Goal: Transaction & Acquisition: Purchase product/service

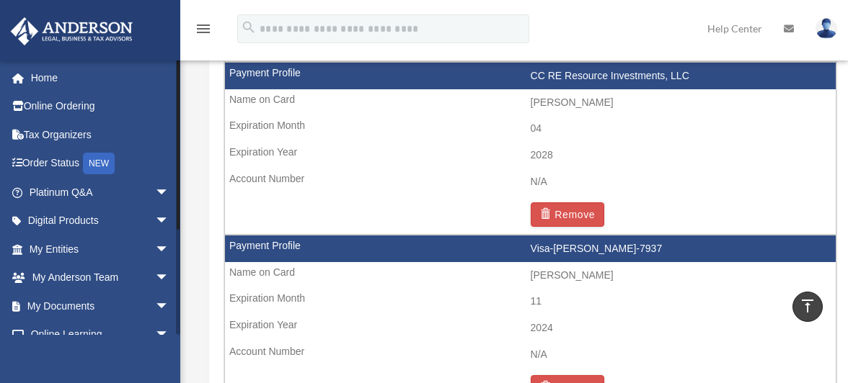
scroll to position [160, 0]
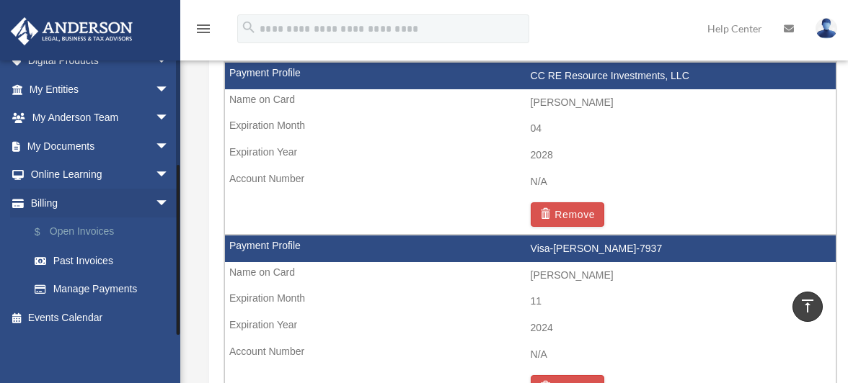
click at [109, 239] on link "$ Open Invoices" at bounding box center [105, 233] width 171 height 30
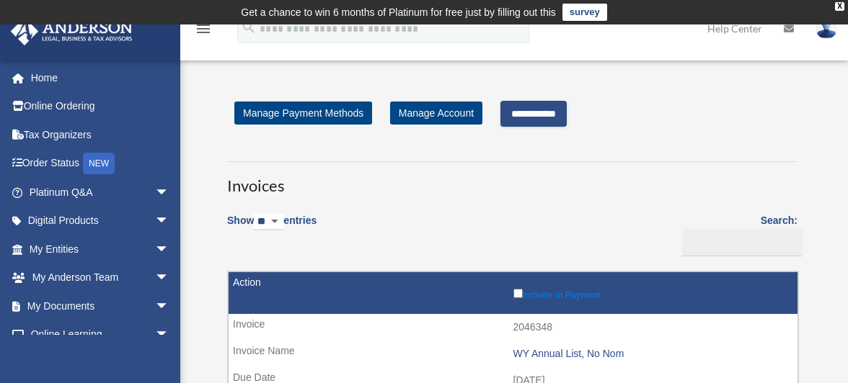
click at [555, 121] on input "**********" at bounding box center [533, 114] width 66 height 26
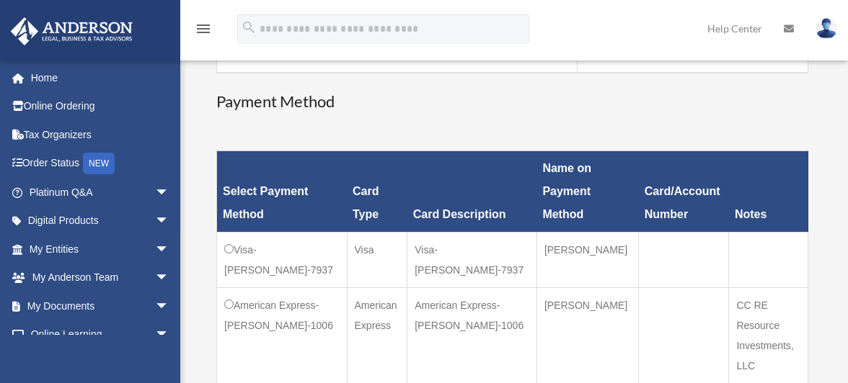
scroll to position [375, 0]
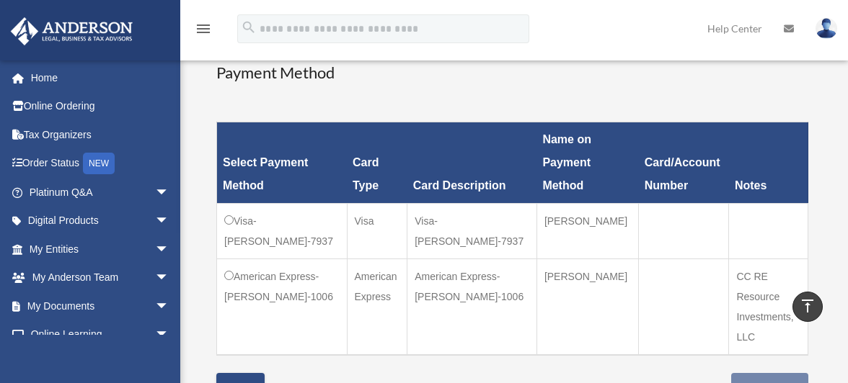
click at [238, 226] on td "Visa-Catalina-Macalinao-7937" at bounding box center [282, 232] width 130 height 56
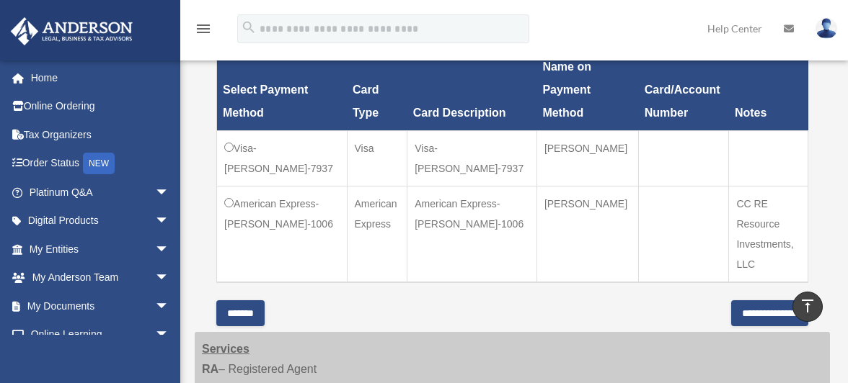
scroll to position [493, 0]
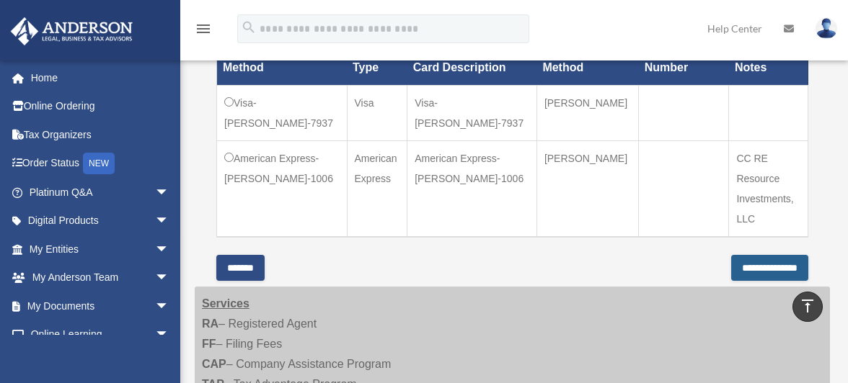
click at [753, 255] on input "**********" at bounding box center [769, 268] width 77 height 26
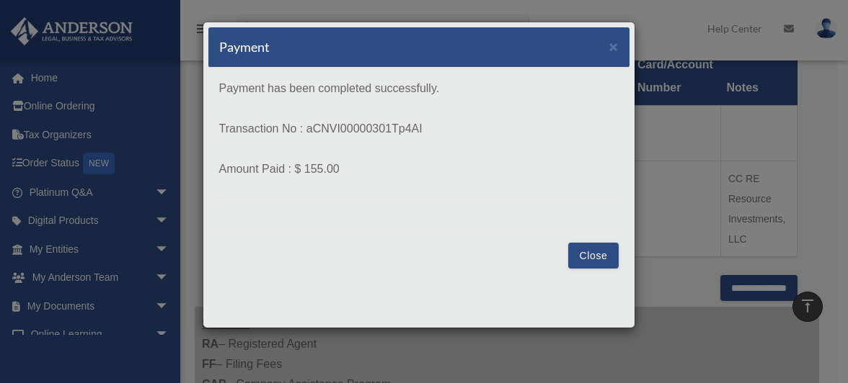
click at [596, 254] on button "Close" at bounding box center [593, 256] width 50 height 26
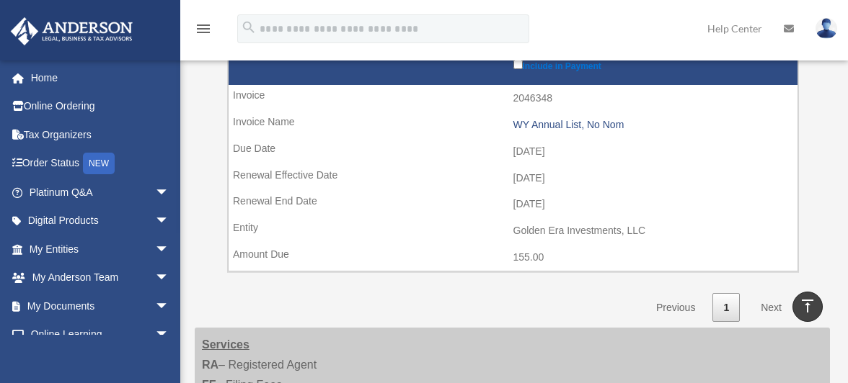
scroll to position [235, 0]
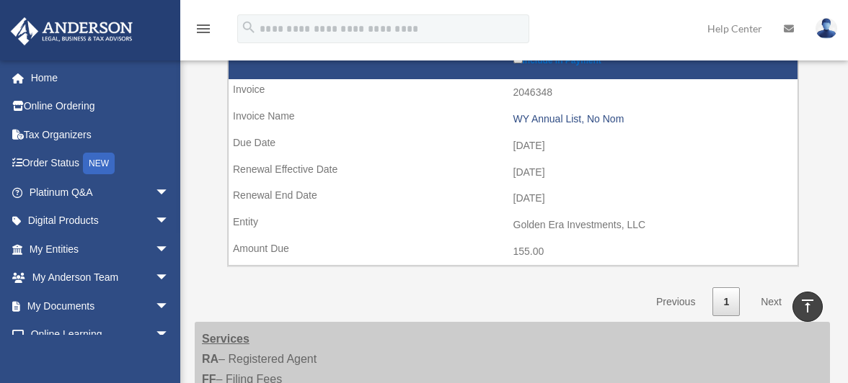
click at [765, 301] on link "Next" at bounding box center [771, 303] width 43 height 30
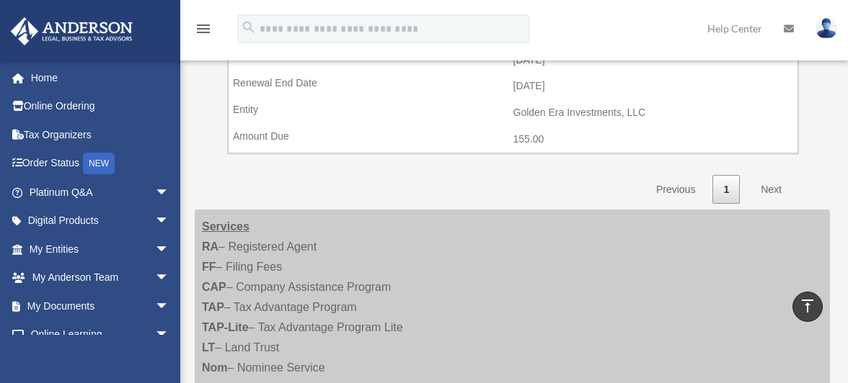
scroll to position [0, 0]
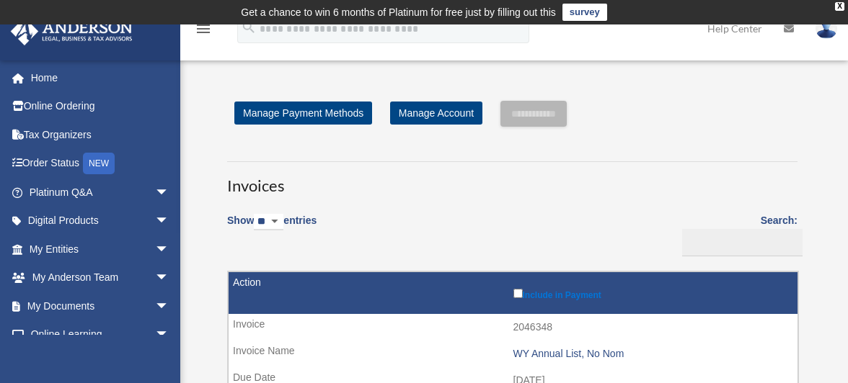
click at [704, 136] on div "**********" at bounding box center [512, 326] width 592 height 451
click at [546, 115] on input "**********" at bounding box center [533, 114] width 66 height 26
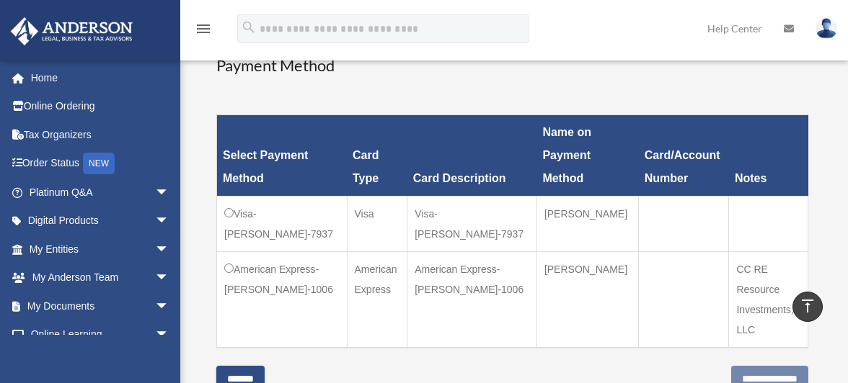
scroll to position [381, 0]
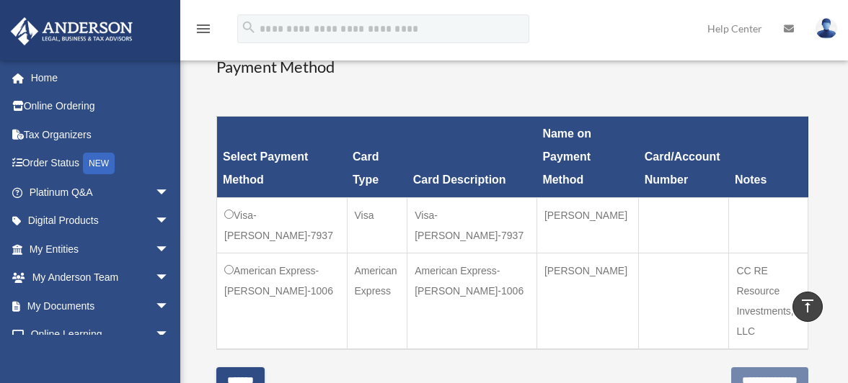
click at [234, 212] on td "Visa-Catalina-Macalinao-7937" at bounding box center [282, 226] width 130 height 56
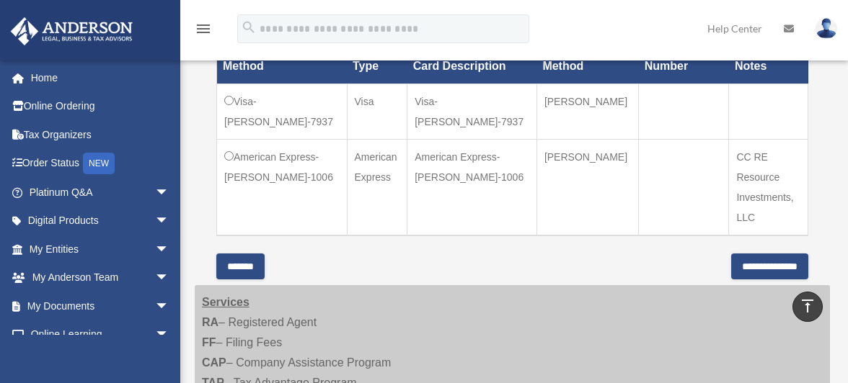
scroll to position [491, 0]
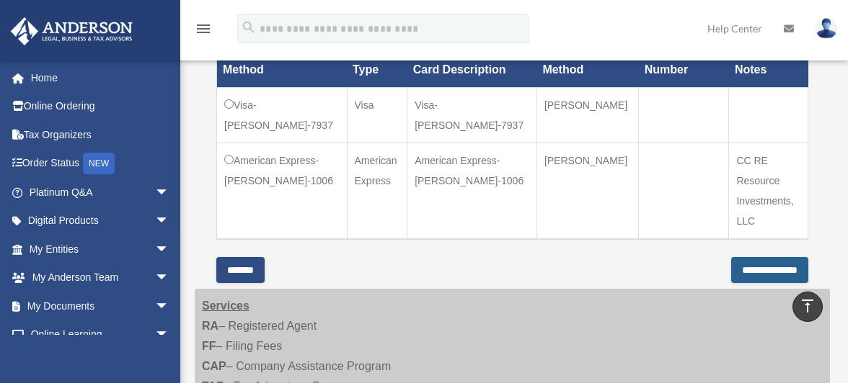
click at [764, 257] on input "**********" at bounding box center [769, 270] width 77 height 26
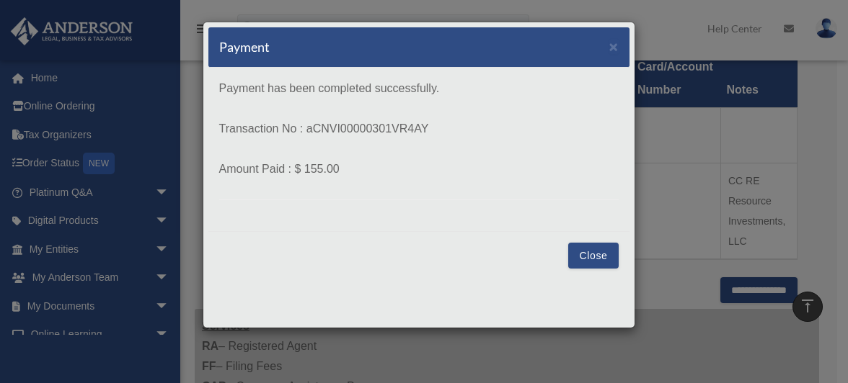
click at [590, 253] on button "Close" at bounding box center [593, 256] width 50 height 26
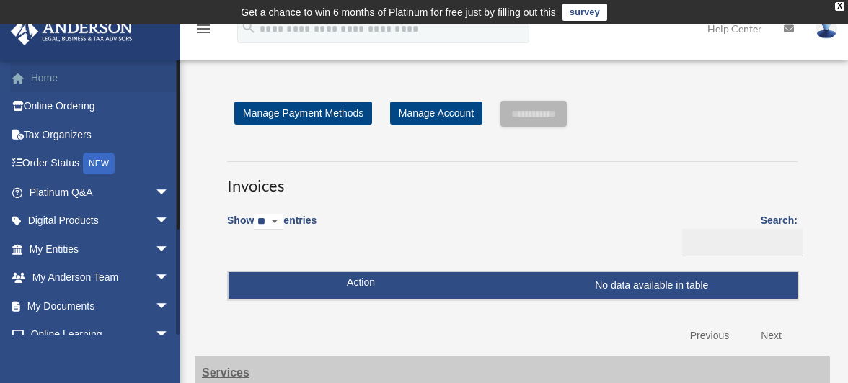
click at [53, 85] on link "Home" at bounding box center [100, 77] width 181 height 29
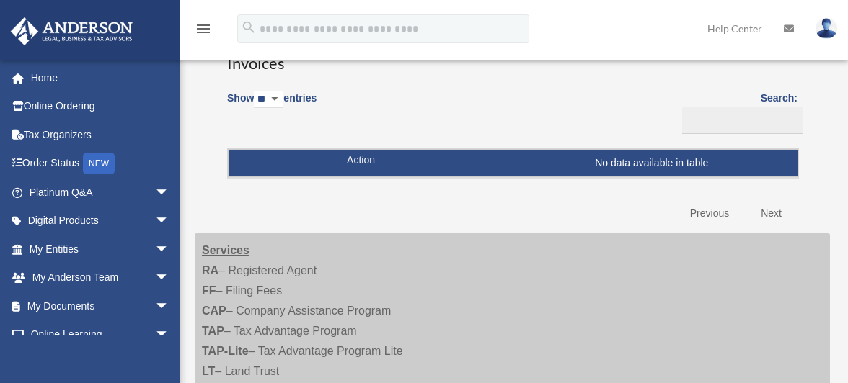
scroll to position [146, 0]
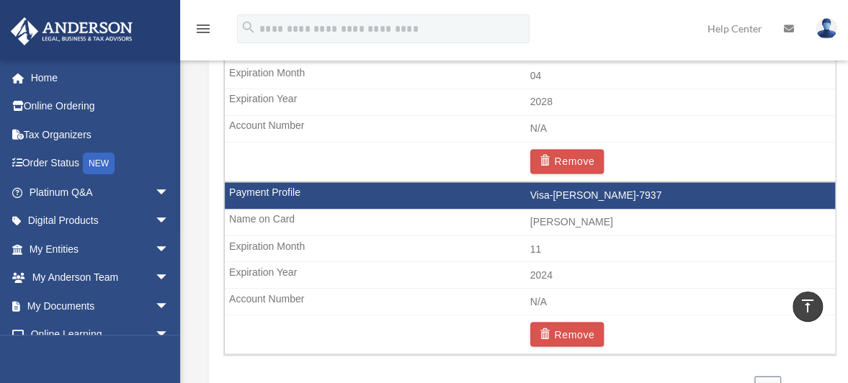
scroll to position [1031, 0]
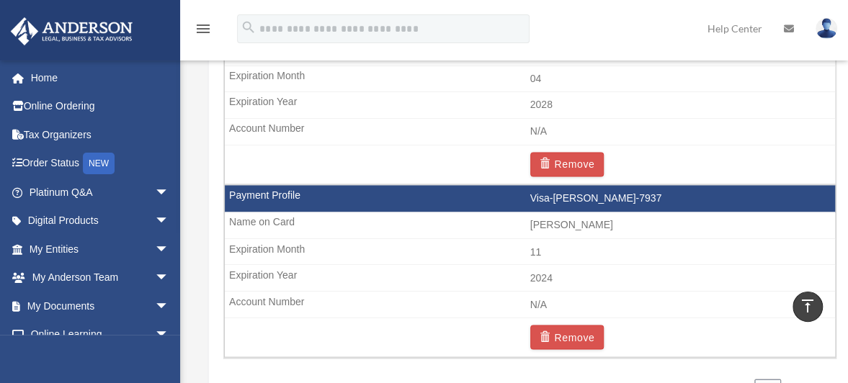
click at [549, 269] on td "2024" at bounding box center [530, 278] width 611 height 27
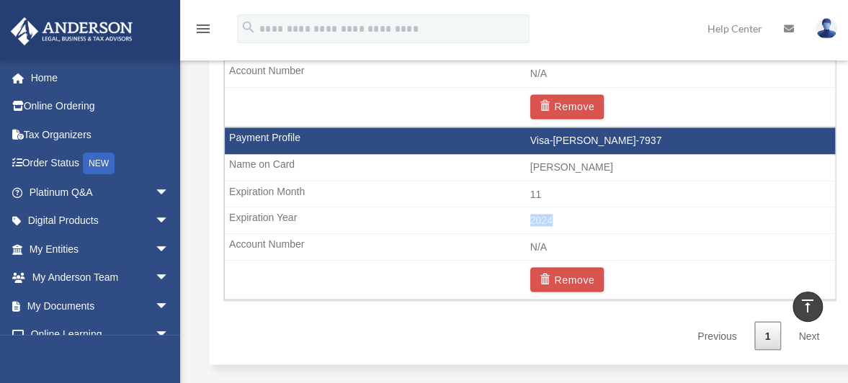
scroll to position [1117, 0]
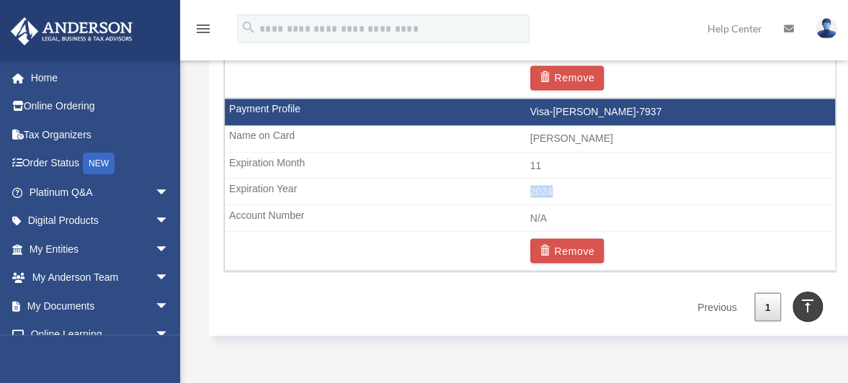
click at [826, 35] on img at bounding box center [827, 28] width 22 height 21
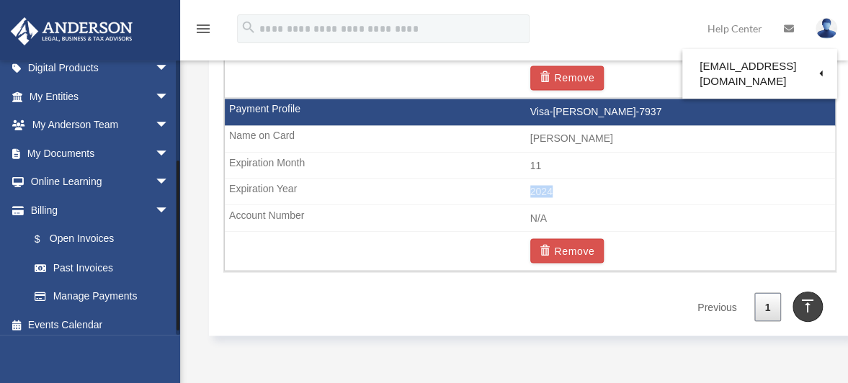
click at [179, 246] on div at bounding box center [178, 197] width 4 height 275
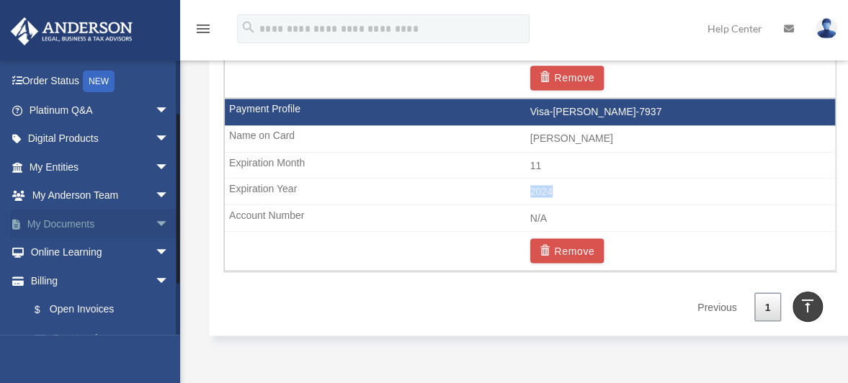
scroll to position [95, 0]
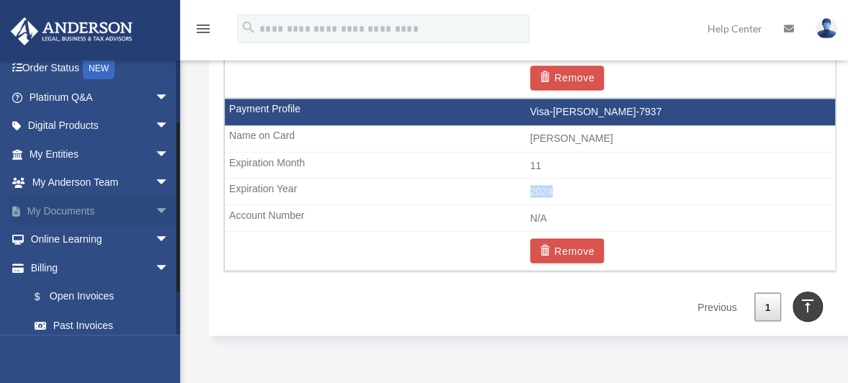
drag, startPoint x: 179, startPoint y: 246, endPoint x: 89, endPoint y: 208, distance: 97.2
click at [89, 208] on div "cmacal04@yahoo.com Sign Out cmacal04@yahoo.com Home Online Ordering Tax Organiz…" at bounding box center [90, 197] width 180 height 275
click at [89, 208] on link "My Documents arrow_drop_down" at bounding box center [100, 211] width 181 height 29
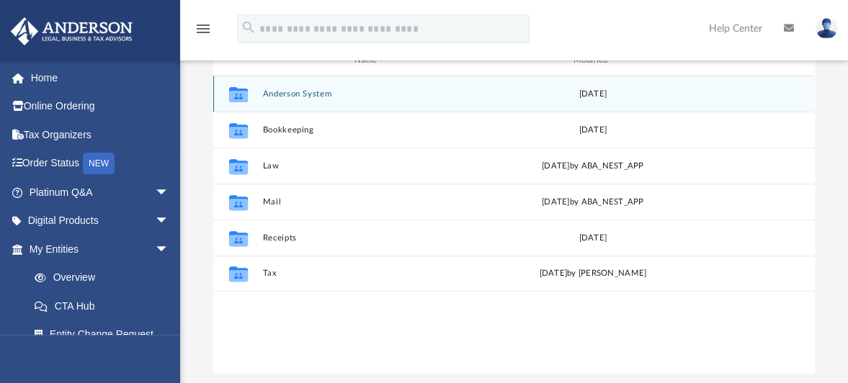
scroll to position [202, 0]
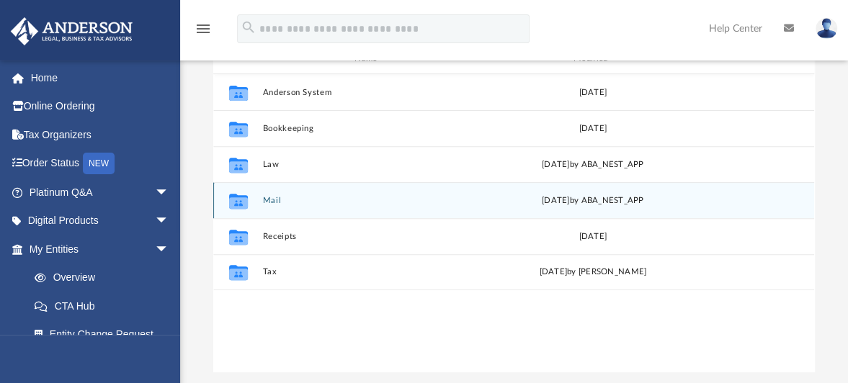
click at [247, 197] on icon "grid" at bounding box center [238, 203] width 19 height 12
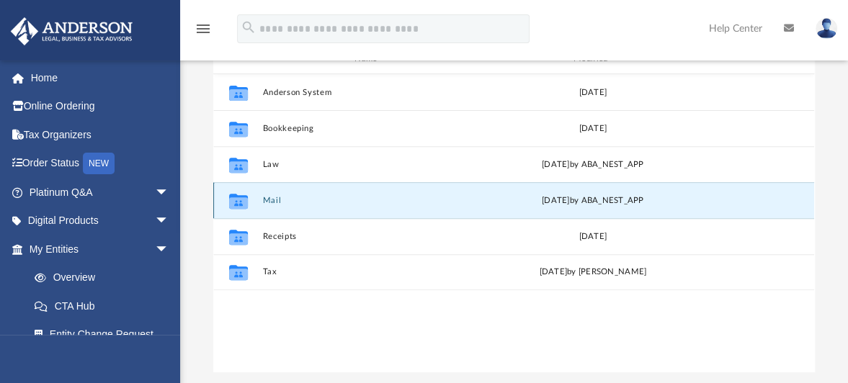
click at [247, 197] on icon "grid" at bounding box center [238, 203] width 19 height 12
drag, startPoint x: 247, startPoint y: 197, endPoint x: 319, endPoint y: 191, distance: 72.3
click at [319, 196] on button "Mail" at bounding box center [371, 200] width 216 height 9
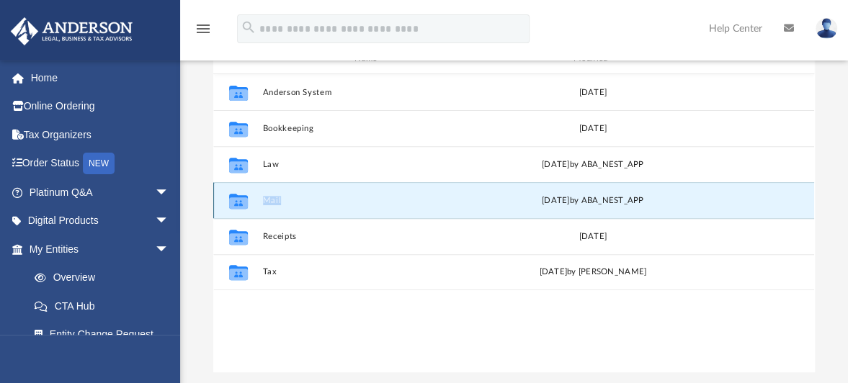
drag, startPoint x: 319, startPoint y: 191, endPoint x: 299, endPoint y: 194, distance: 20.4
click at [299, 196] on button "Mail" at bounding box center [371, 200] width 216 height 9
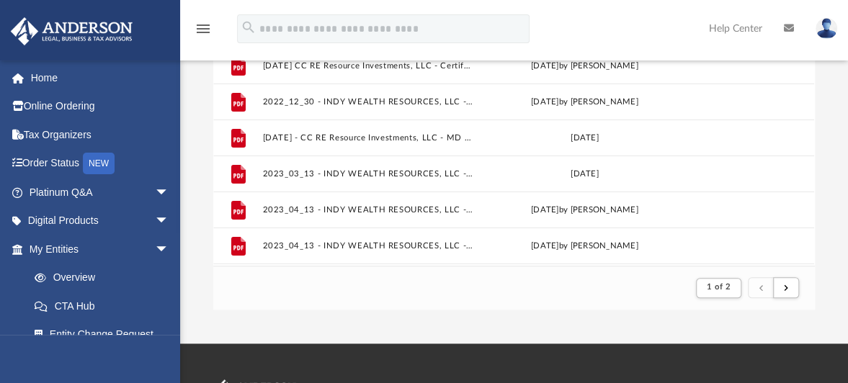
scroll to position [265, 0]
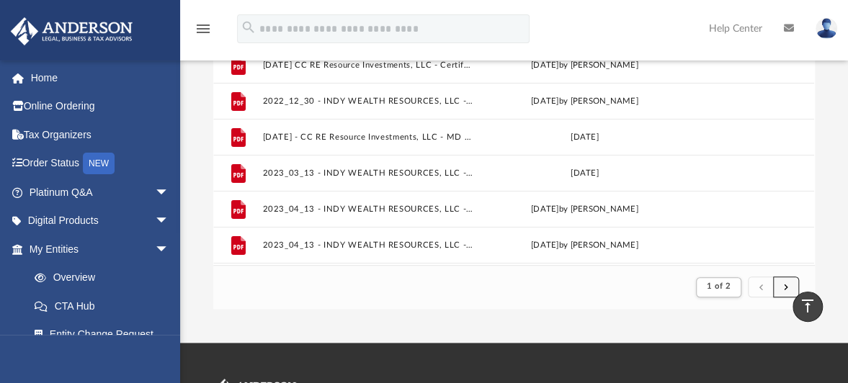
click at [786, 283] on span "submit" at bounding box center [786, 287] width 4 height 8
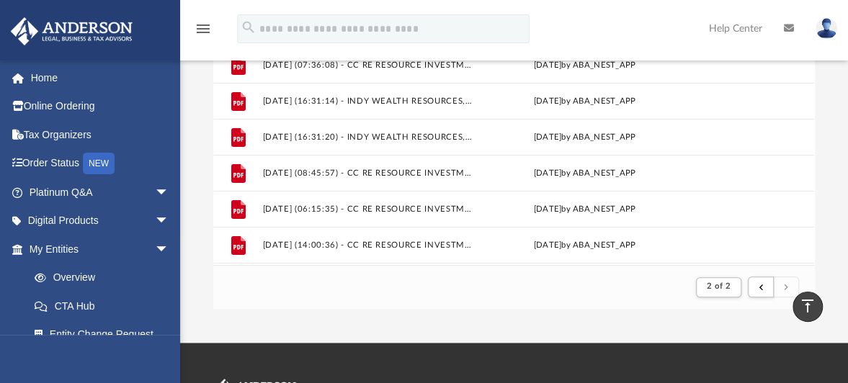
scroll to position [33, 0]
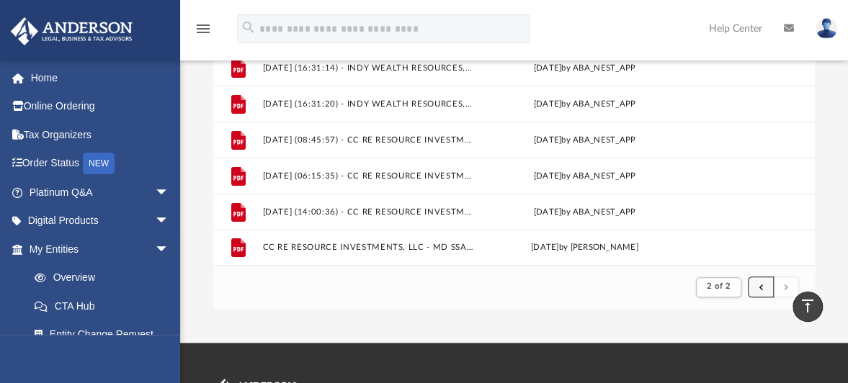
click at [757, 278] on button "submit" at bounding box center [761, 287] width 26 height 21
click at [765, 279] on button "submit" at bounding box center [761, 287] width 26 height 21
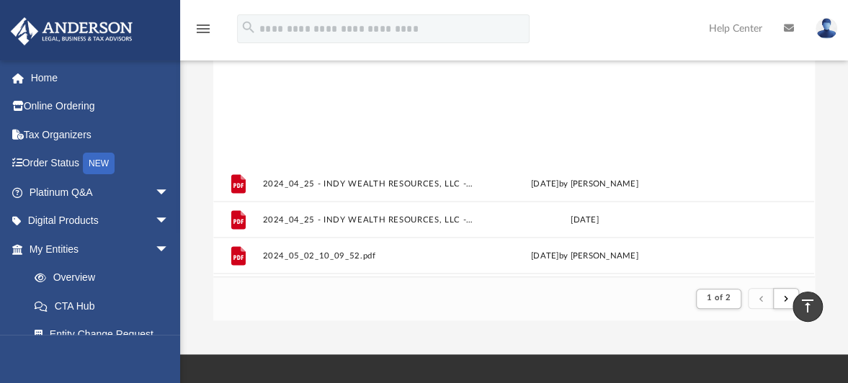
scroll to position [1547, 0]
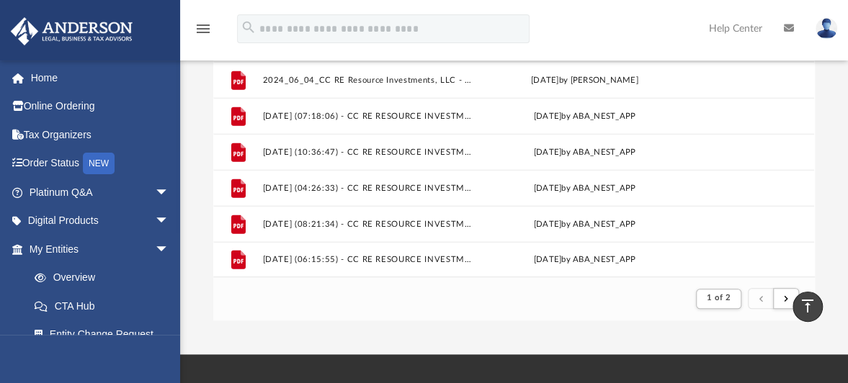
click at [822, 35] on img at bounding box center [827, 28] width 22 height 21
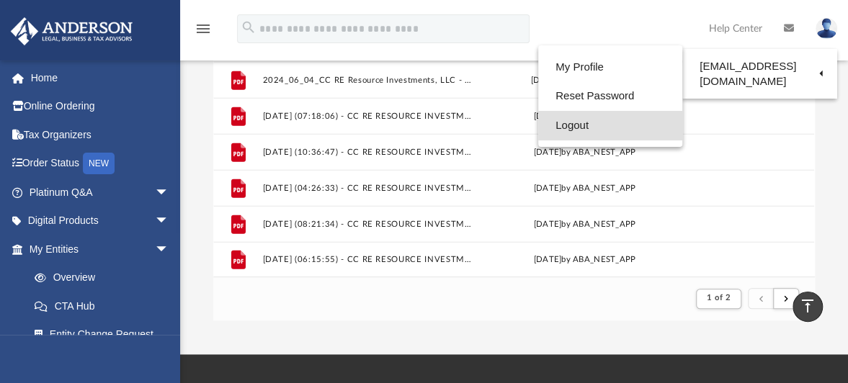
click at [603, 130] on link "Logout" at bounding box center [610, 126] width 144 height 30
